Goal: Task Accomplishment & Management: Use online tool/utility

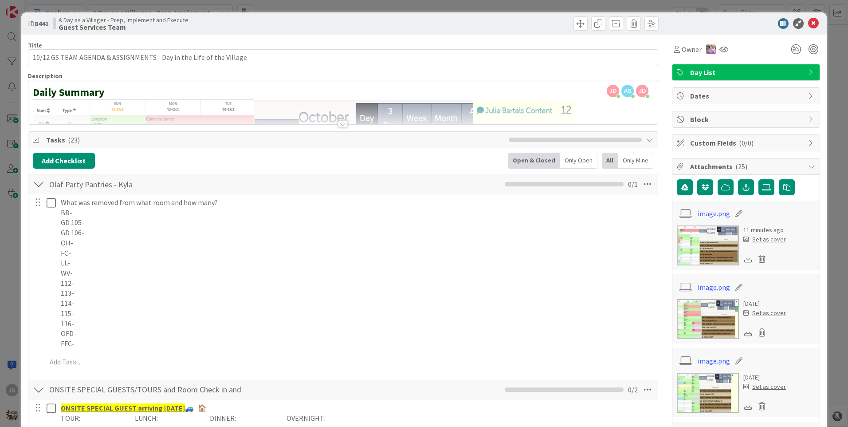
click at [341, 122] on div at bounding box center [343, 123] width 10 height 7
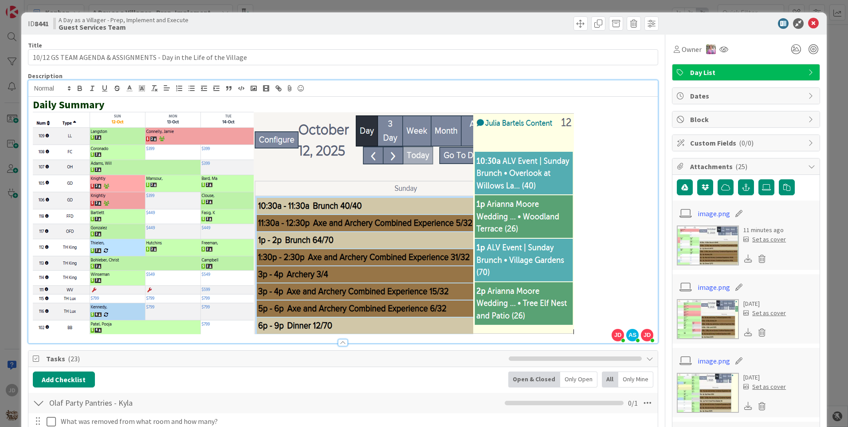
scroll to position [133, 0]
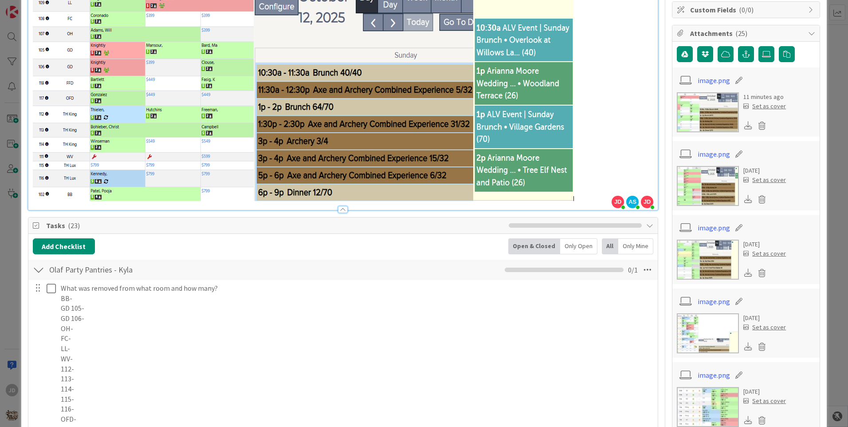
drag, startPoint x: 521, startPoint y: 94, endPoint x: 488, endPoint y: 70, distance: 40.9
click at [488, 70] on img at bounding box center [303, 89] width 541 height 223
click at [497, 82] on img at bounding box center [303, 89] width 541 height 223
click at [601, 96] on p at bounding box center [343, 89] width 620 height 223
click at [460, 275] on div "Olaf Party Pantries - Kyla Checklist Name 26 / 64 [PERSON_NAME] Party Pantries …" at bounding box center [342, 269] width 629 height 20
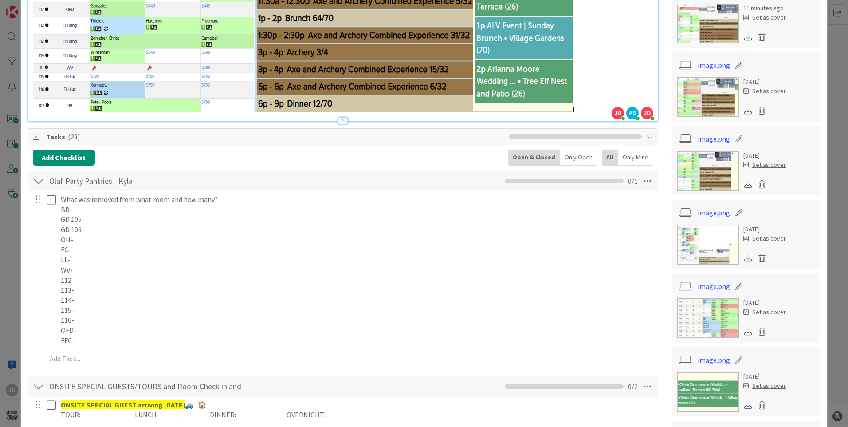
scroll to position [0, 0]
